Goal: Find specific page/section: Find specific page/section

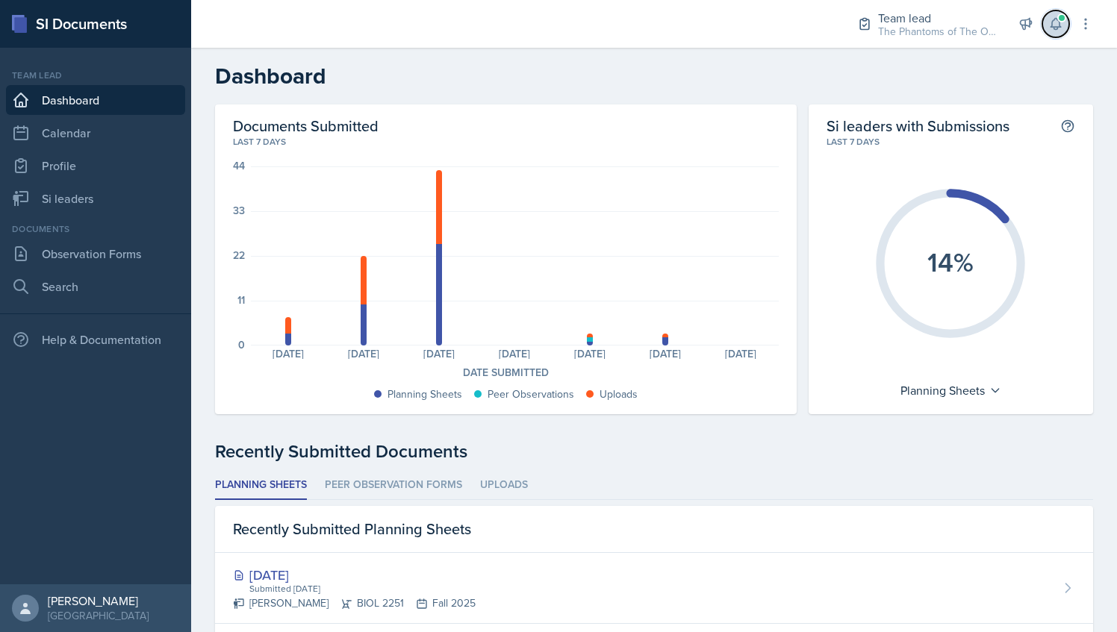
click at [1055, 31] on button at bounding box center [1055, 23] width 27 height 27
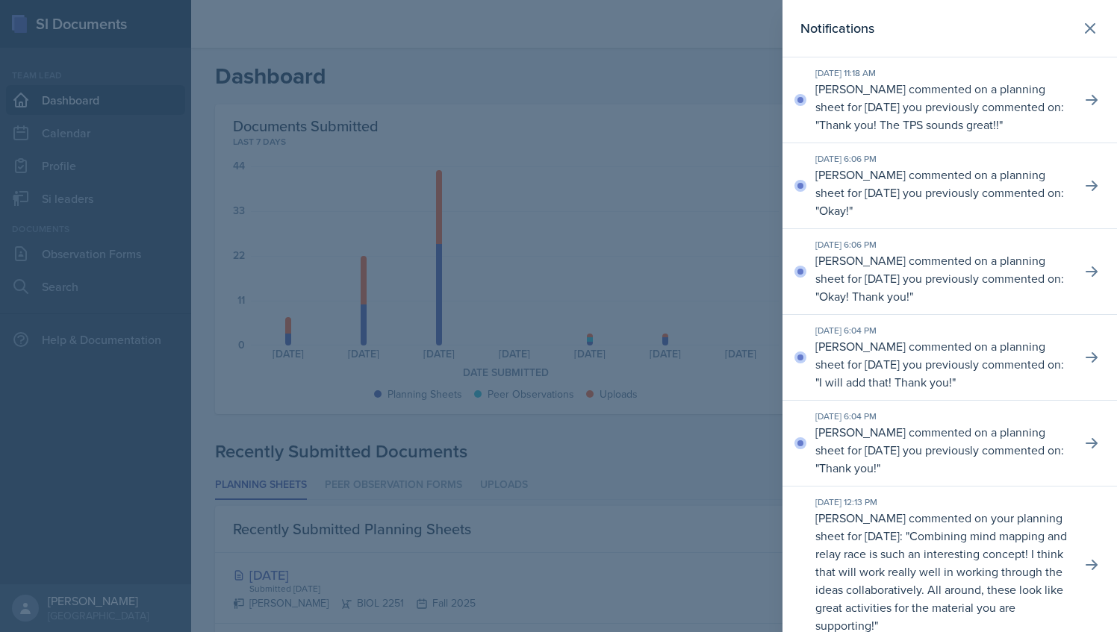
click at [613, 172] on div at bounding box center [558, 316] width 1117 height 632
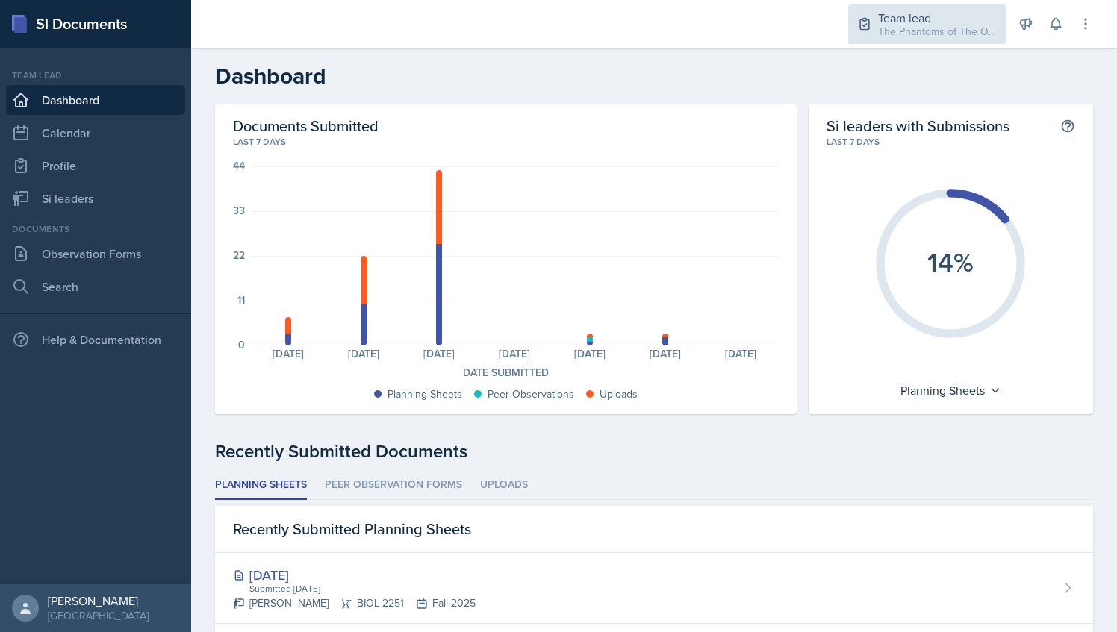
click at [931, 20] on div "Team lead" at bounding box center [937, 18] width 119 height 18
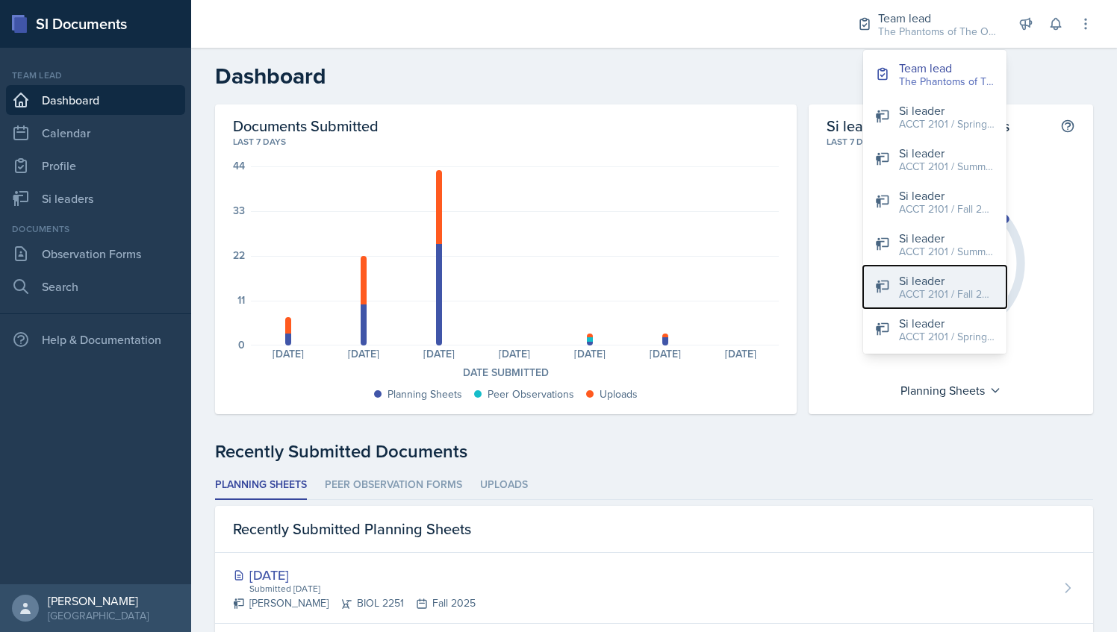
click at [949, 296] on div "ACCT 2101 / Fall 2025" at bounding box center [947, 295] width 96 height 16
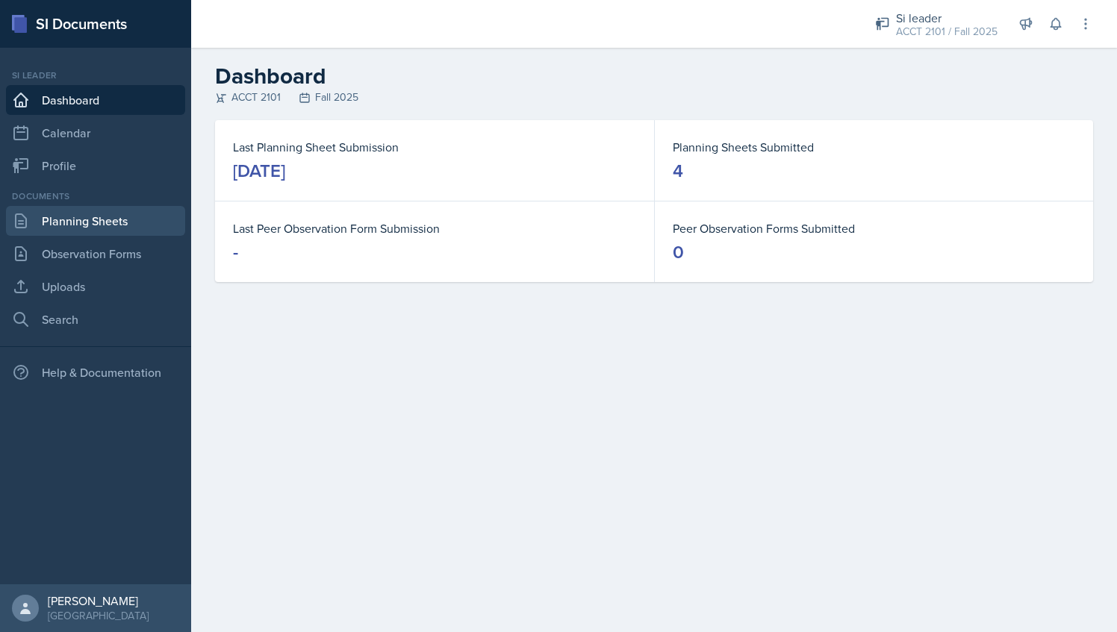
click at [106, 227] on link "Planning Sheets" at bounding box center [95, 221] width 179 height 30
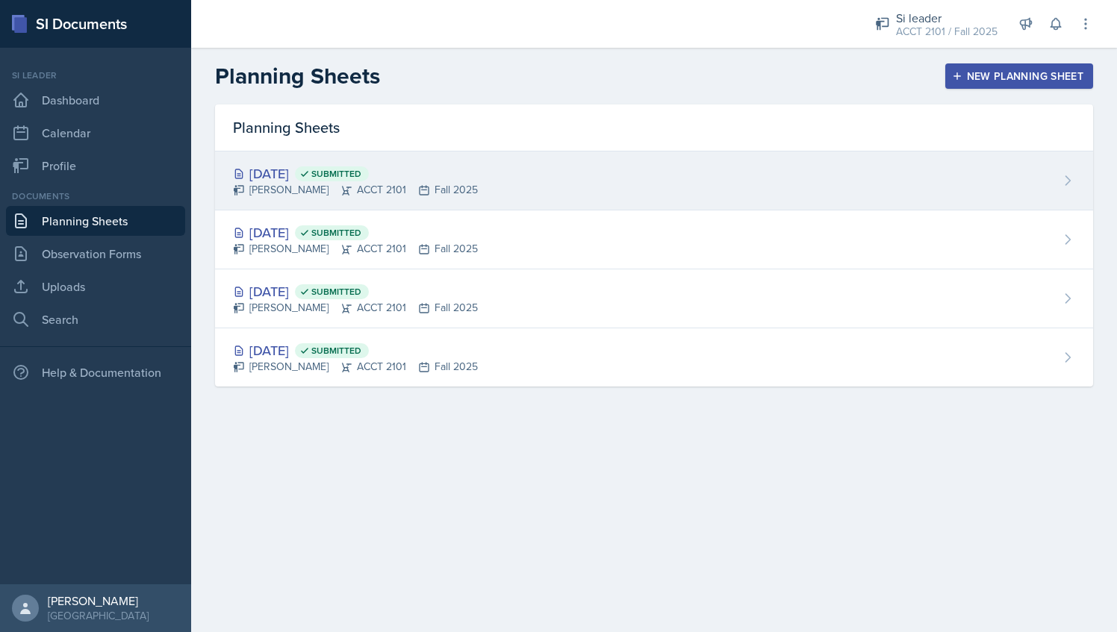
click at [361, 177] on span "Submitted" at bounding box center [336, 174] width 50 height 12
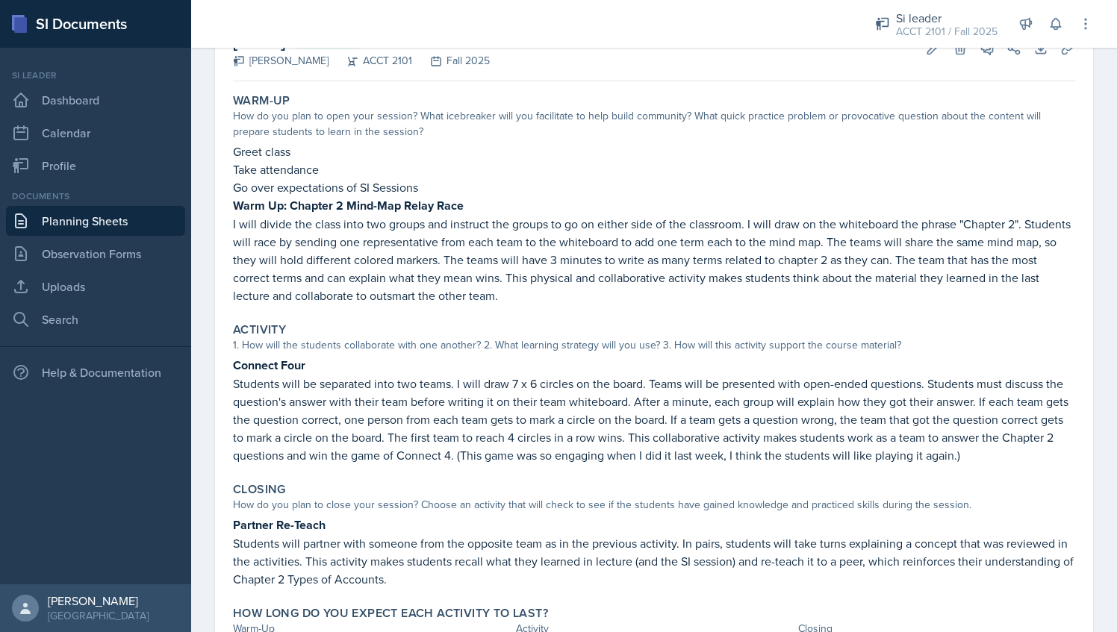
scroll to position [185, 0]
